Goal: Navigation & Orientation: Find specific page/section

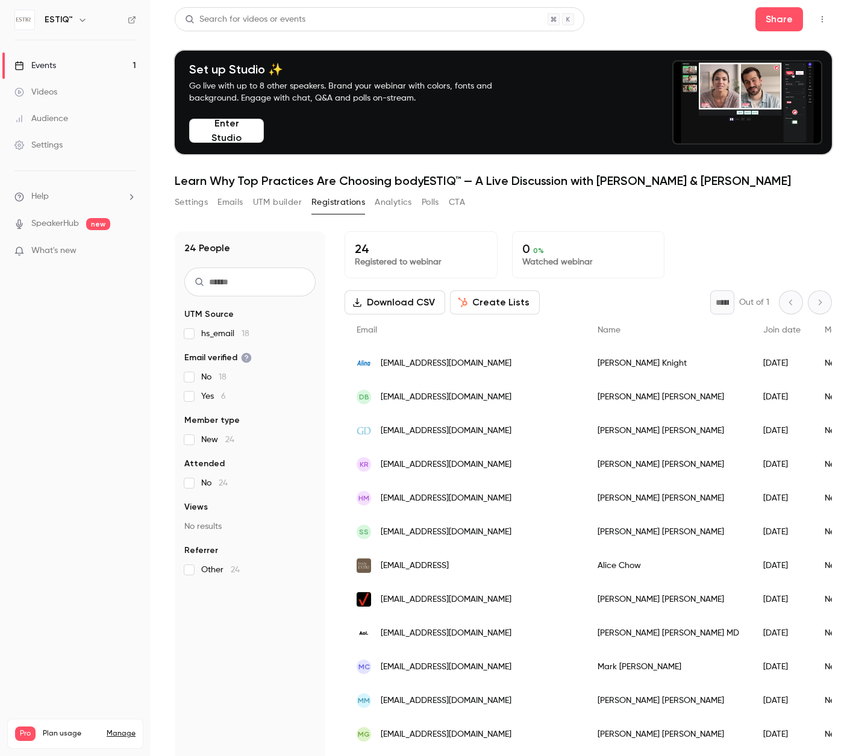
click at [45, 65] on div "Events" at bounding box center [35, 66] width 42 height 12
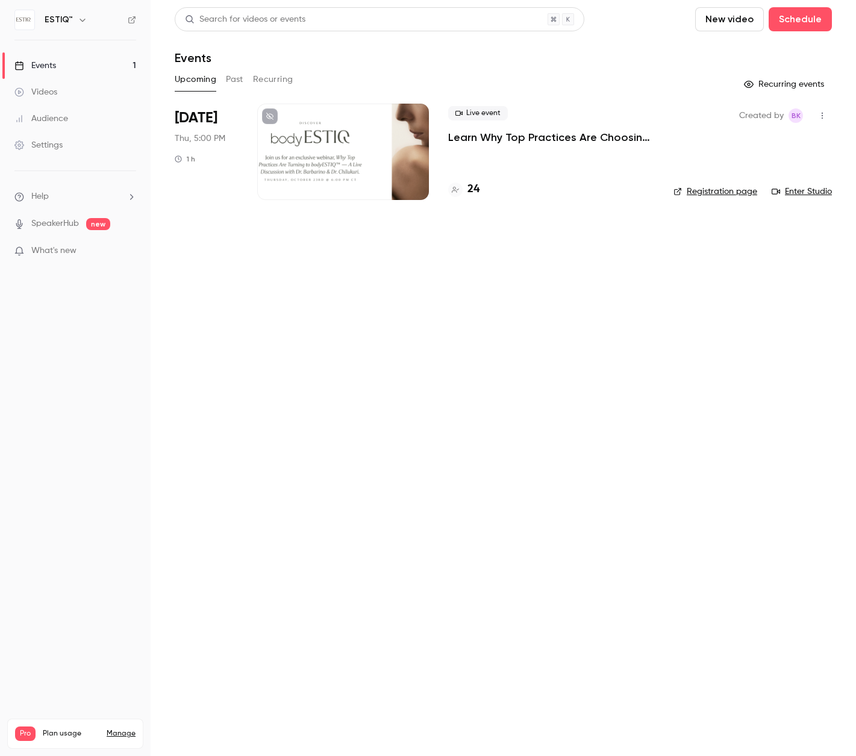
click at [485, 141] on p "Learn Why Top Practices Are Choosing bodyESTIQ™ — A Live Discussion with [PERSO…" at bounding box center [551, 137] width 206 height 14
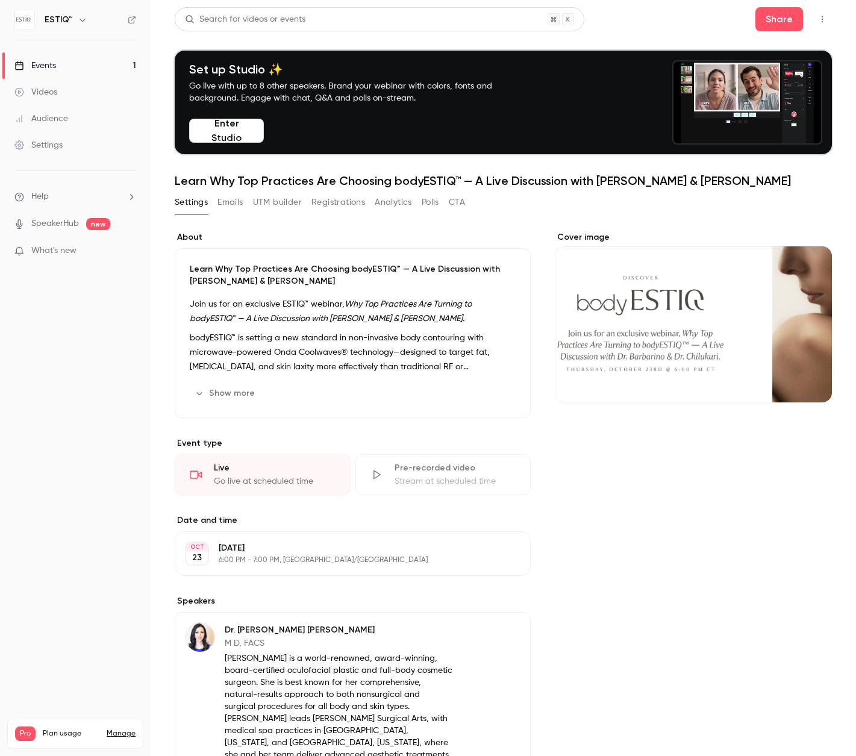
click at [68, 69] on link "Events 1" at bounding box center [75, 65] width 151 height 26
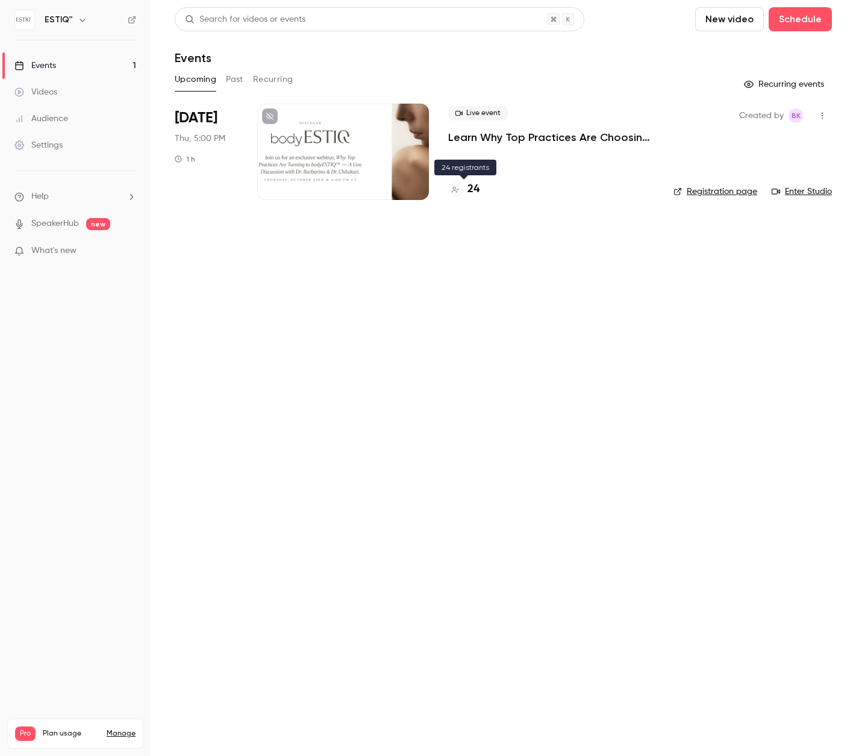
click at [469, 187] on h4 "24" at bounding box center [473, 189] width 12 height 16
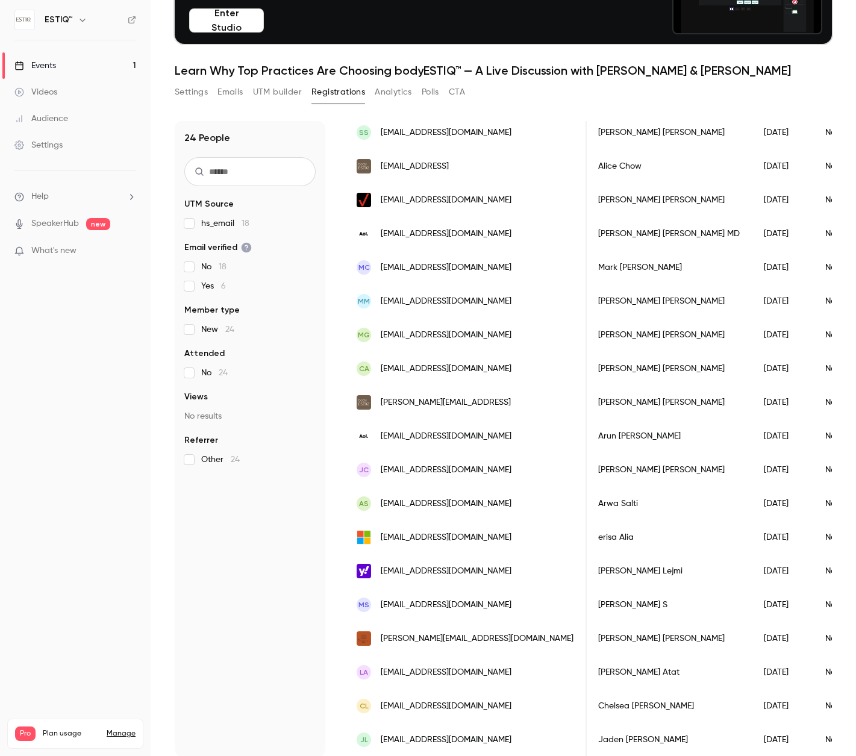
scroll to position [118, 0]
